Goal: Navigation & Orientation: Find specific page/section

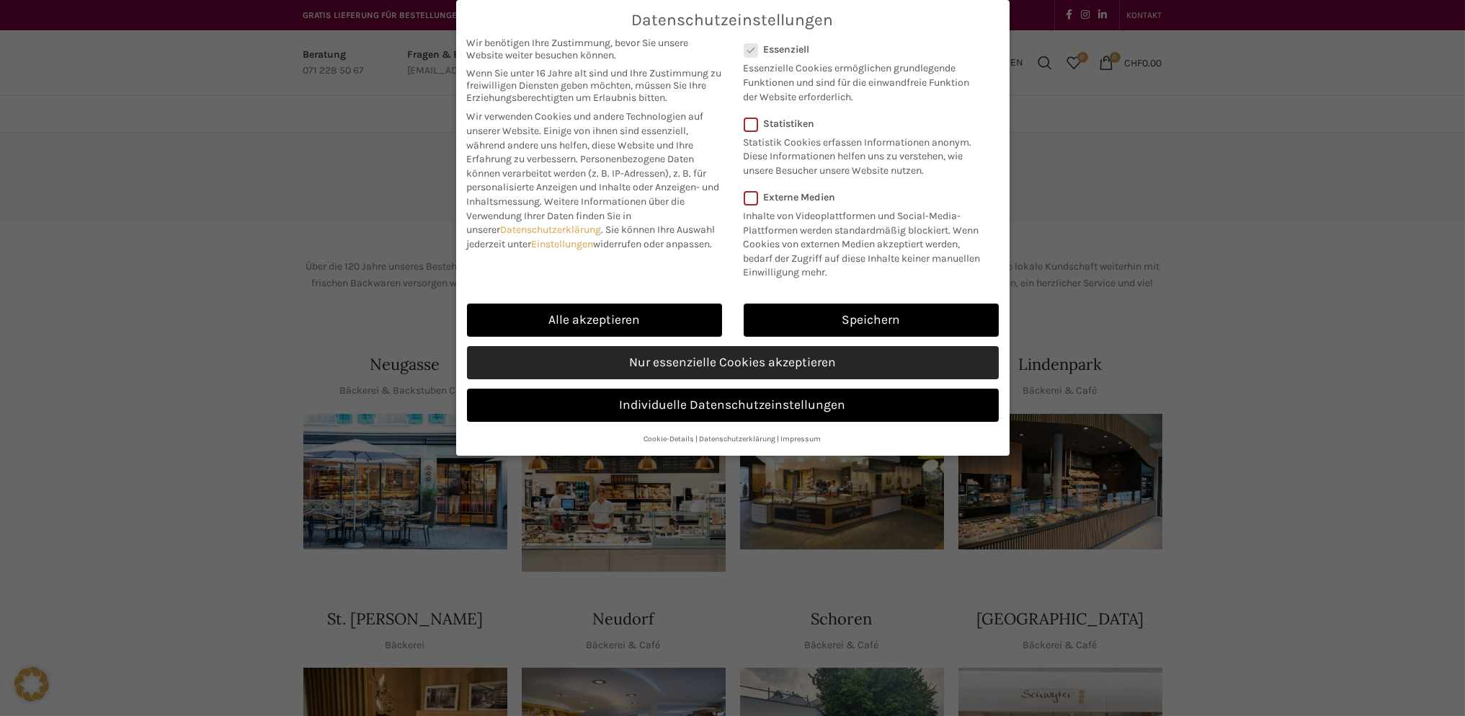
click at [709, 364] on link "Nur essenzielle Cookies akzeptieren" at bounding box center [733, 362] width 532 height 33
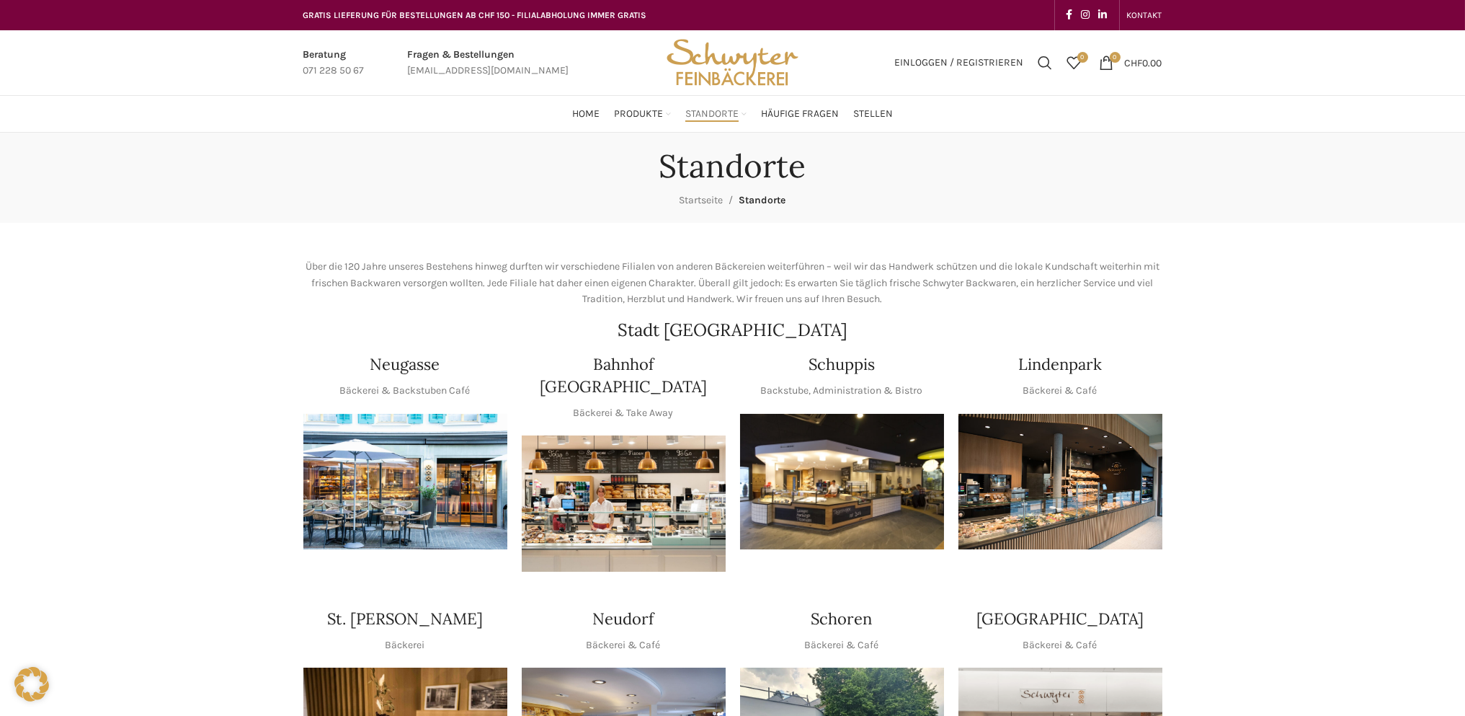
click at [618, 481] on img "1 / 1" at bounding box center [624, 503] width 204 height 136
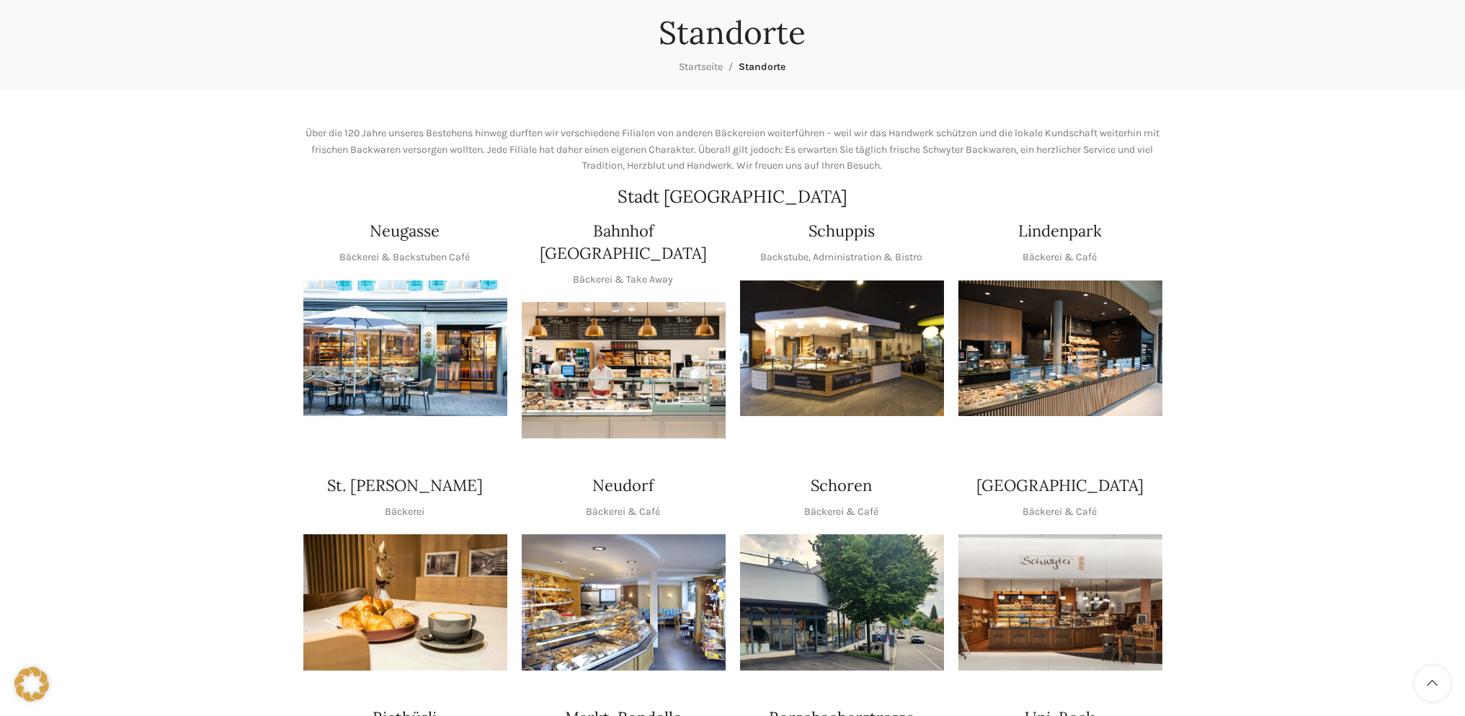
scroll to position [144, 0]
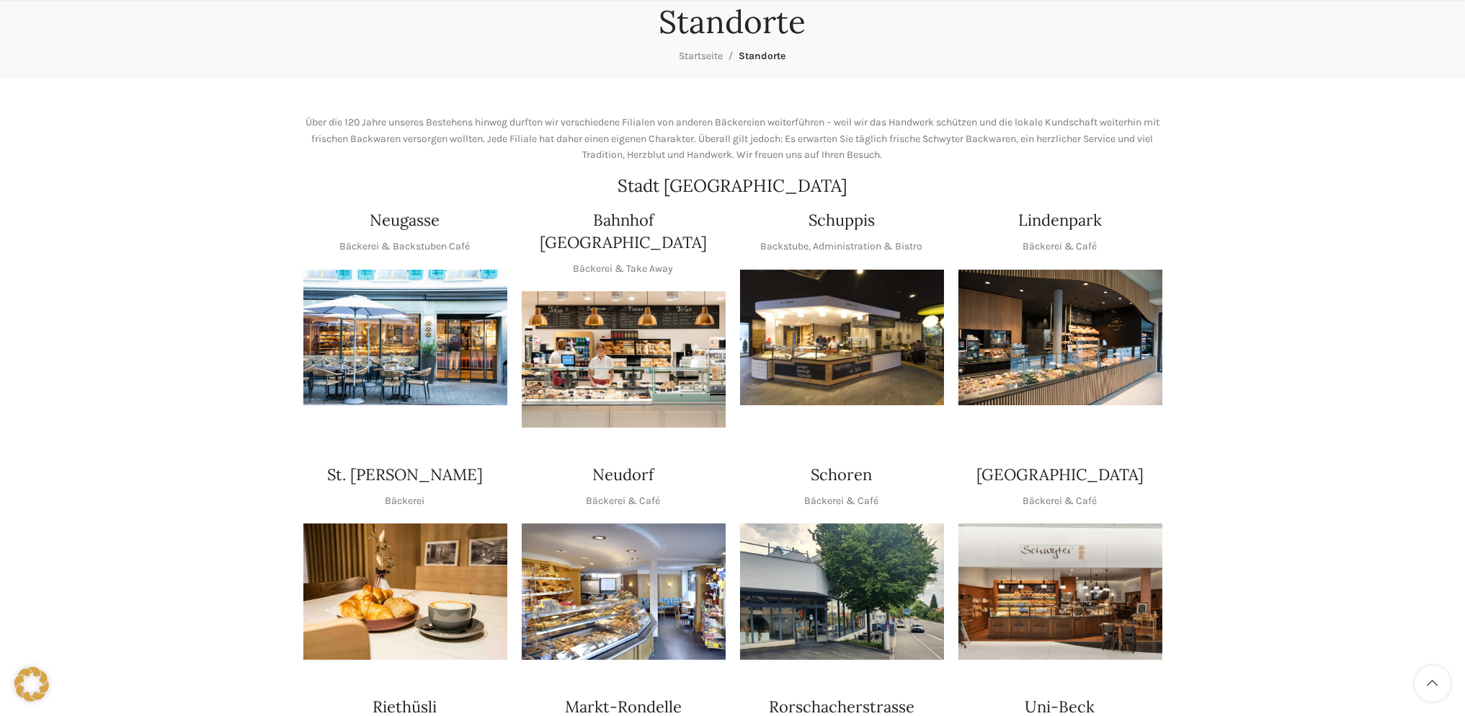
click at [625, 580] on img "1 / 1" at bounding box center [624, 591] width 204 height 136
